Goal: Use online tool/utility: Use online tool/utility

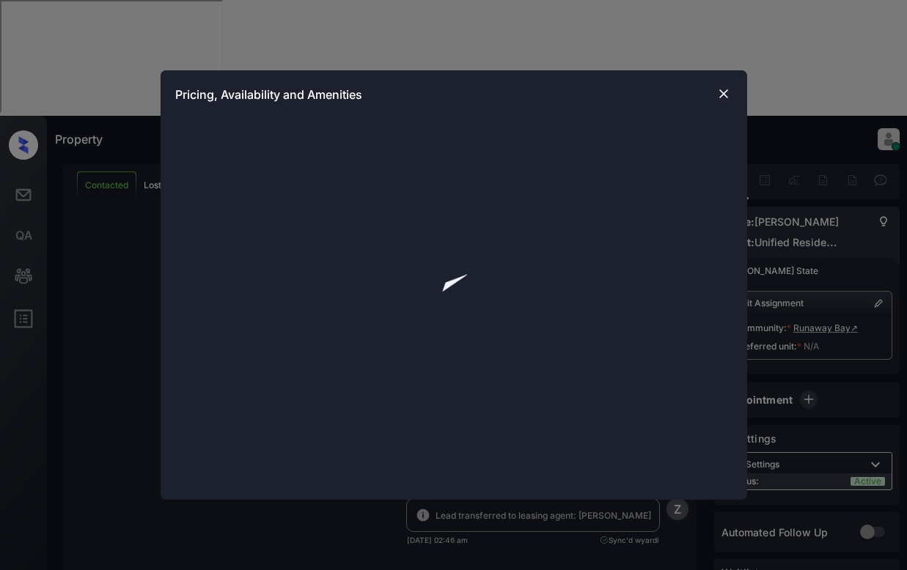
scroll to position [3141, 0]
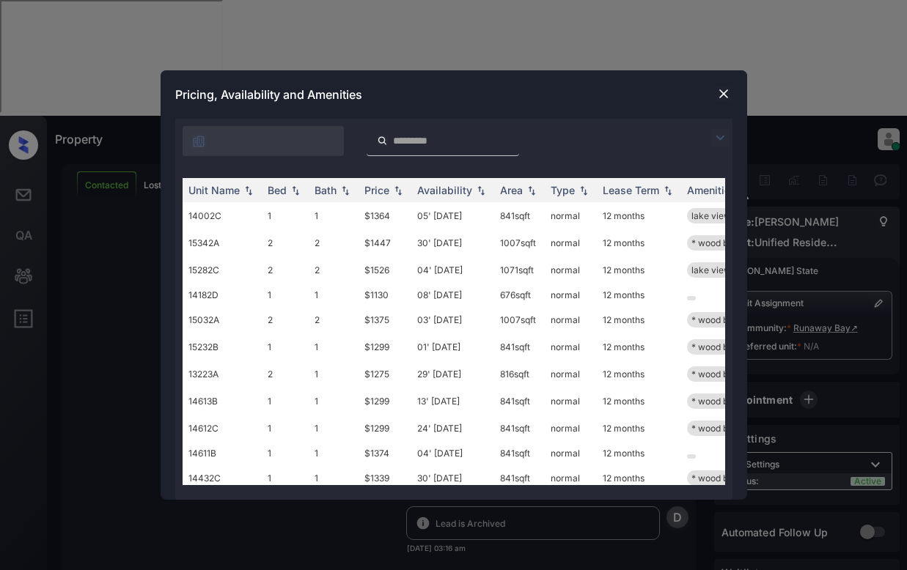
click at [720, 141] on img at bounding box center [720, 138] width 18 height 18
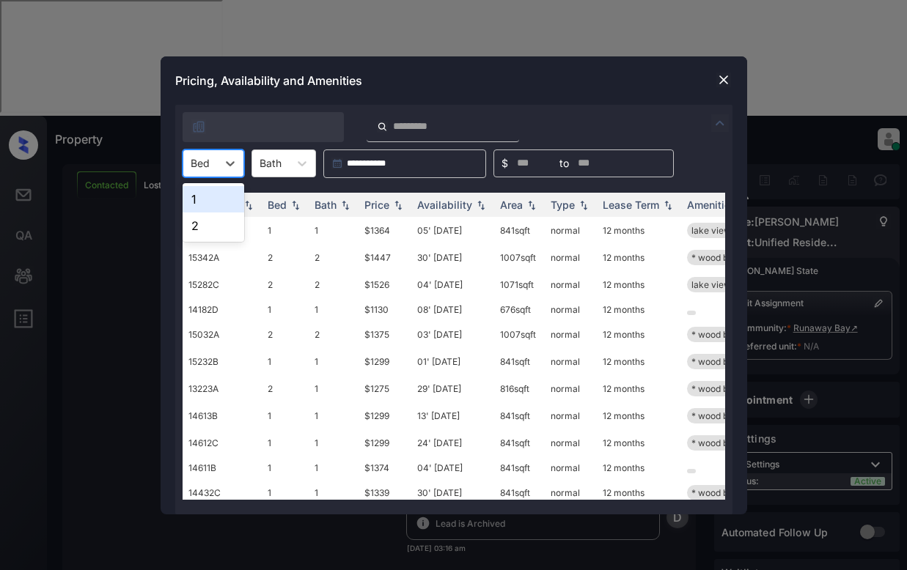
click at [213, 160] on div "Bed" at bounding box center [200, 162] width 34 height 21
click at [216, 199] on div "1" at bounding box center [213, 199] width 62 height 26
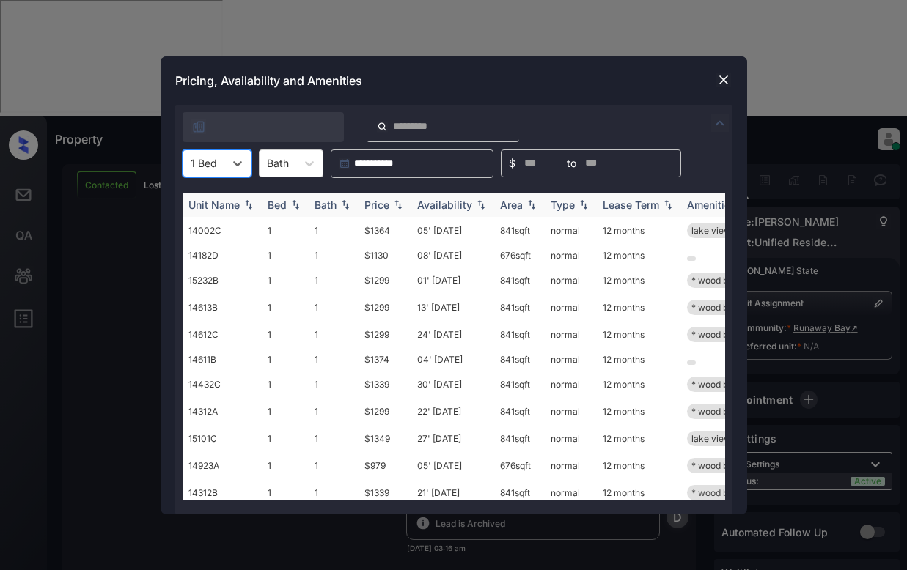
click at [375, 207] on div "Price" at bounding box center [376, 205] width 25 height 12
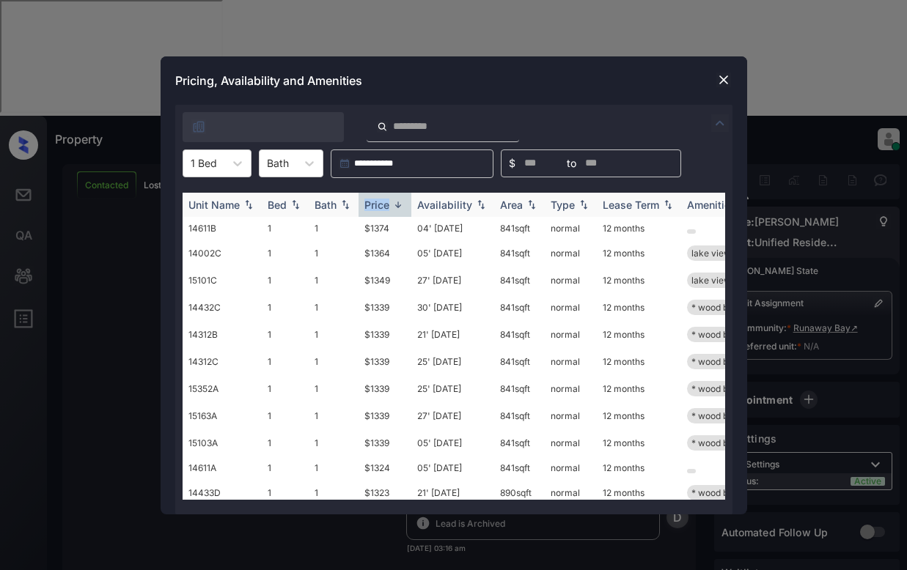
click at [375, 207] on div "Price" at bounding box center [376, 205] width 25 height 12
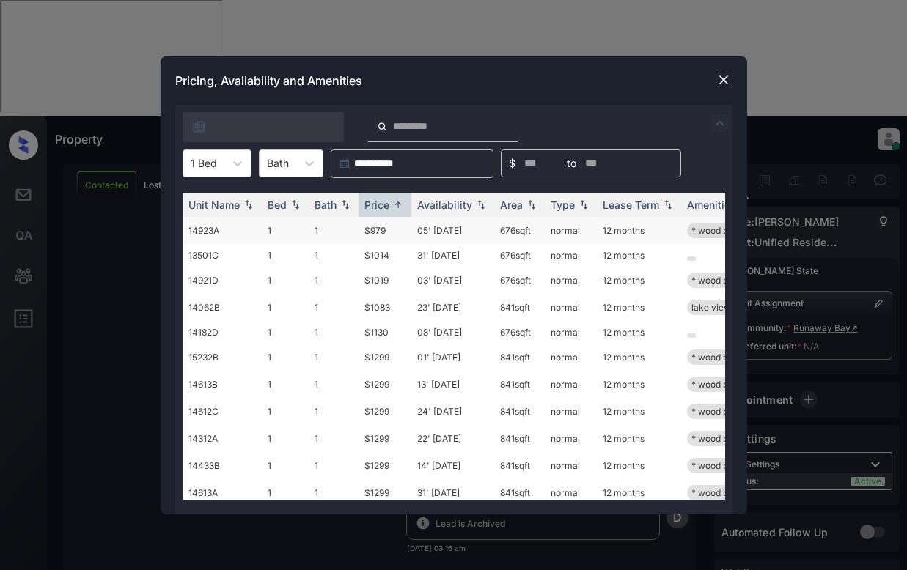
click at [384, 226] on td "$979" at bounding box center [384, 230] width 53 height 27
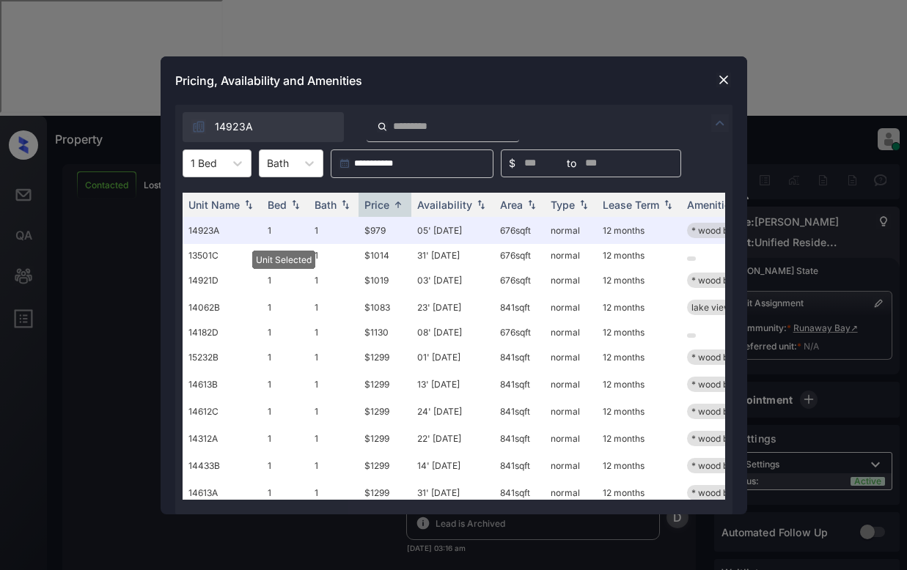
click at [724, 77] on img at bounding box center [723, 80] width 15 height 15
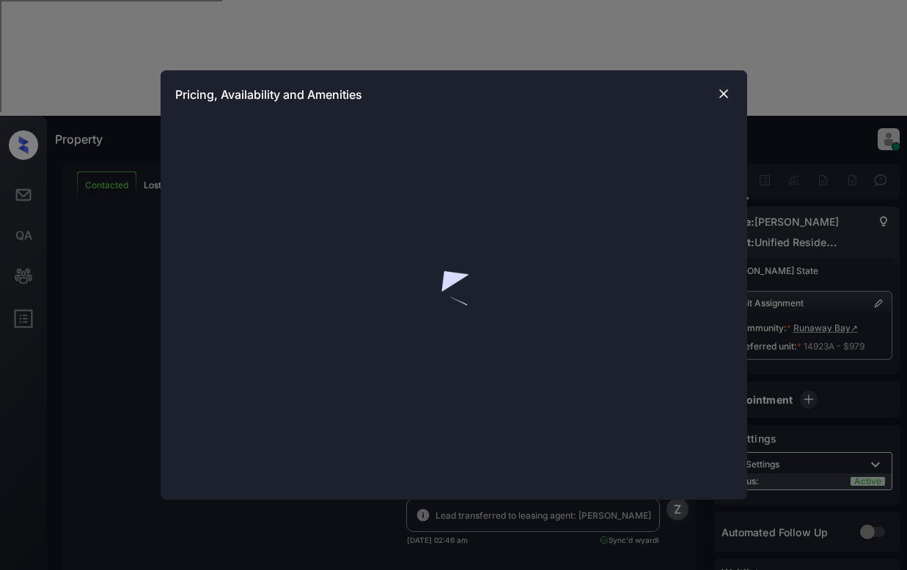
scroll to position [3237, 0]
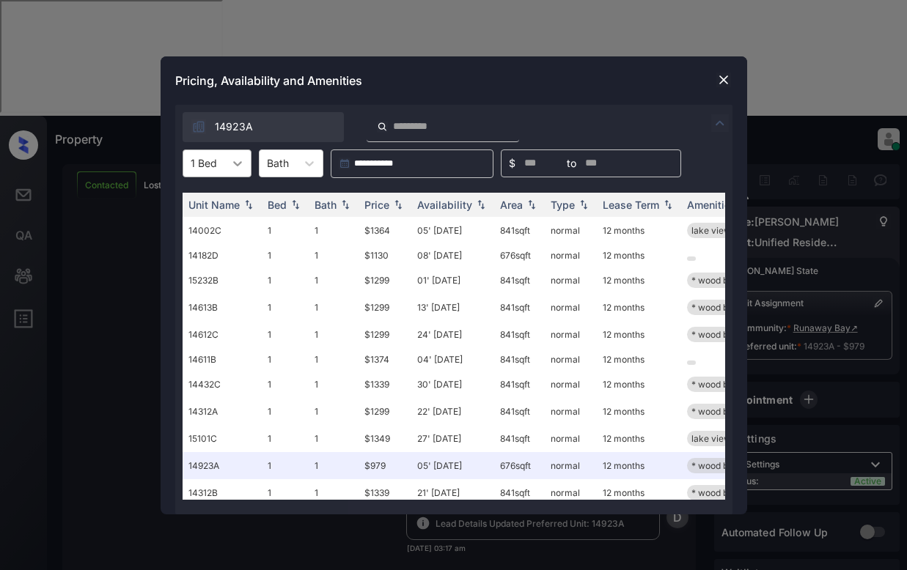
click at [224, 166] on div at bounding box center [237, 163] width 26 height 26
click at [228, 230] on div "2" at bounding box center [216, 226] width 69 height 26
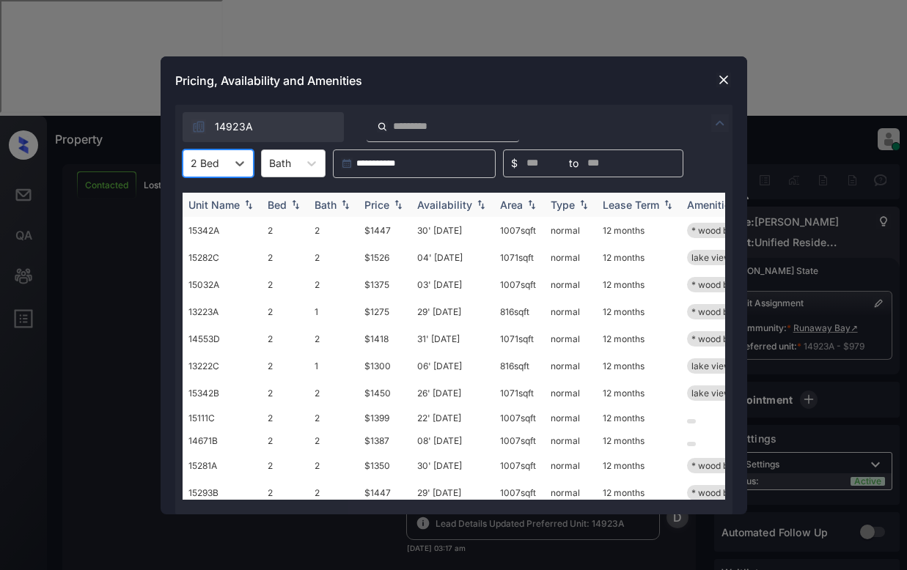
click at [377, 204] on div "Price" at bounding box center [376, 205] width 25 height 12
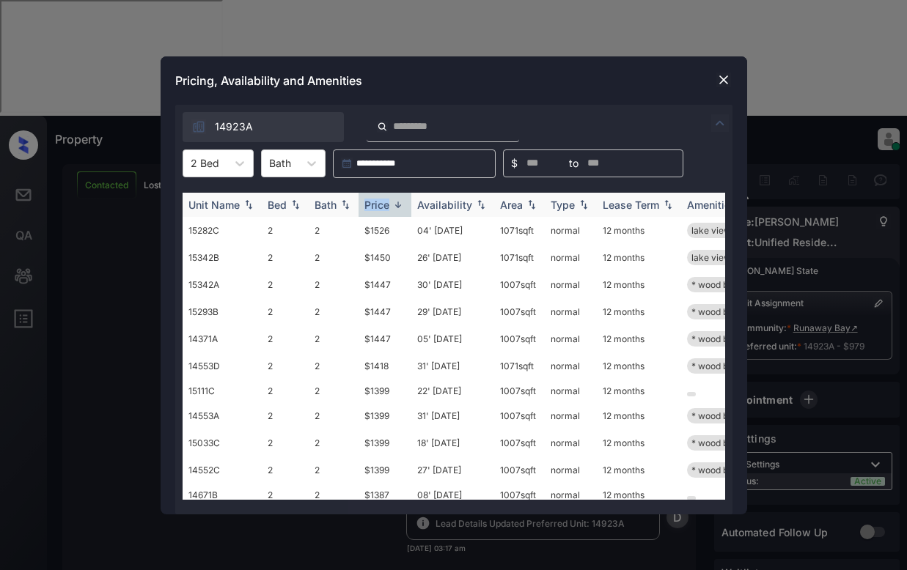
click at [377, 204] on div "Price" at bounding box center [376, 205] width 25 height 12
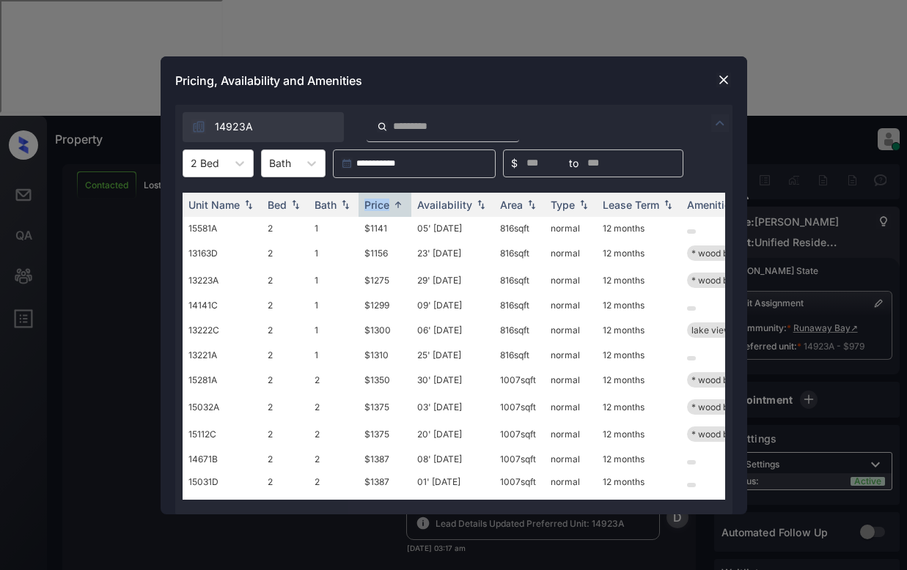
click at [727, 84] on img at bounding box center [723, 80] width 15 height 15
